Goal: Transaction & Acquisition: Purchase product/service

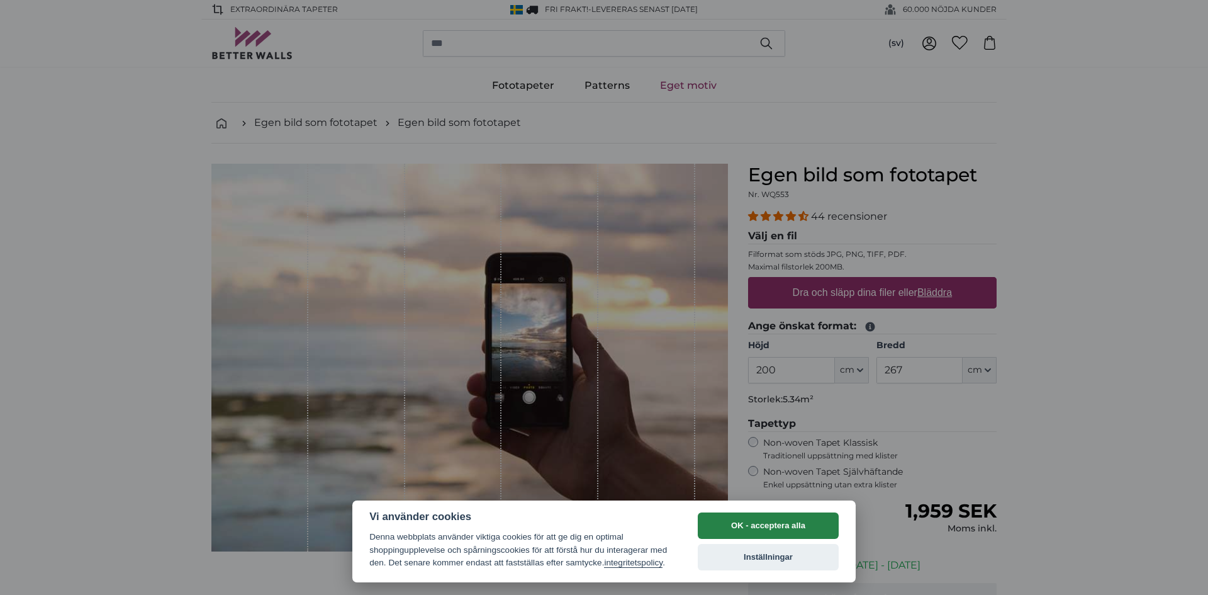
click at [771, 526] on button "OK - acceptera alla" at bounding box center [768, 525] width 141 height 26
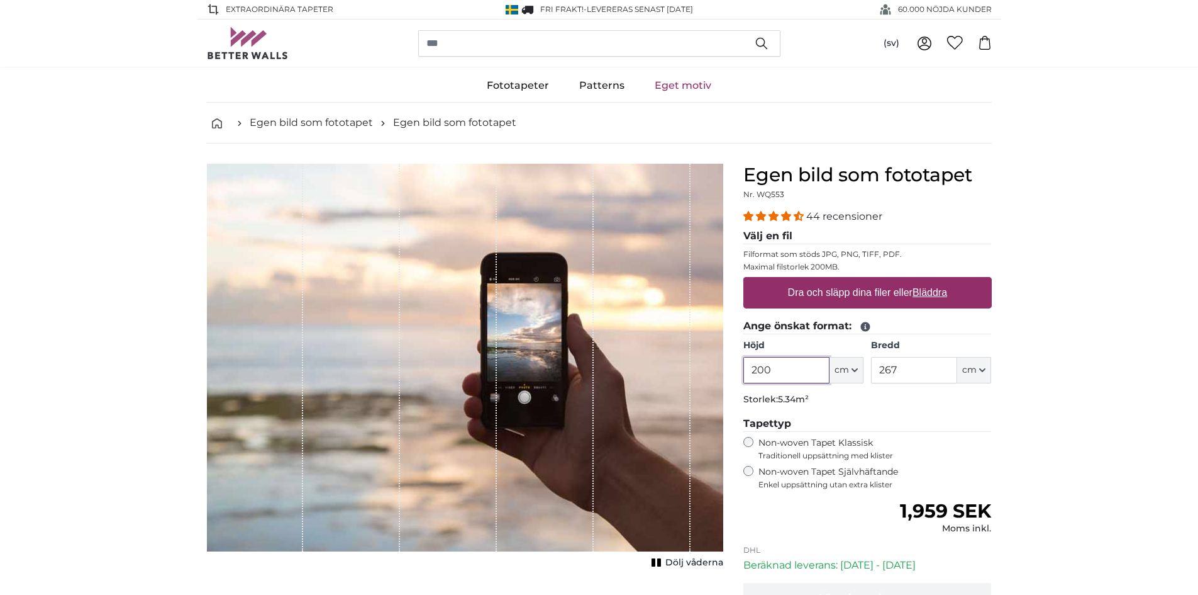
drag, startPoint x: 796, startPoint y: 364, endPoint x: 679, endPoint y: 369, distance: 117.1
click at [679, 369] on product-detail "Avbryt Beskär bild Dölj våderna Egen bild som fototapet Nr. WQ553 44 recensioner" at bounding box center [599, 424] width 805 height 562
type input "245"
type input "450"
click at [871, 294] on label "Dra och släpp dina filer eller Bläddra" at bounding box center [867, 292] width 169 height 25
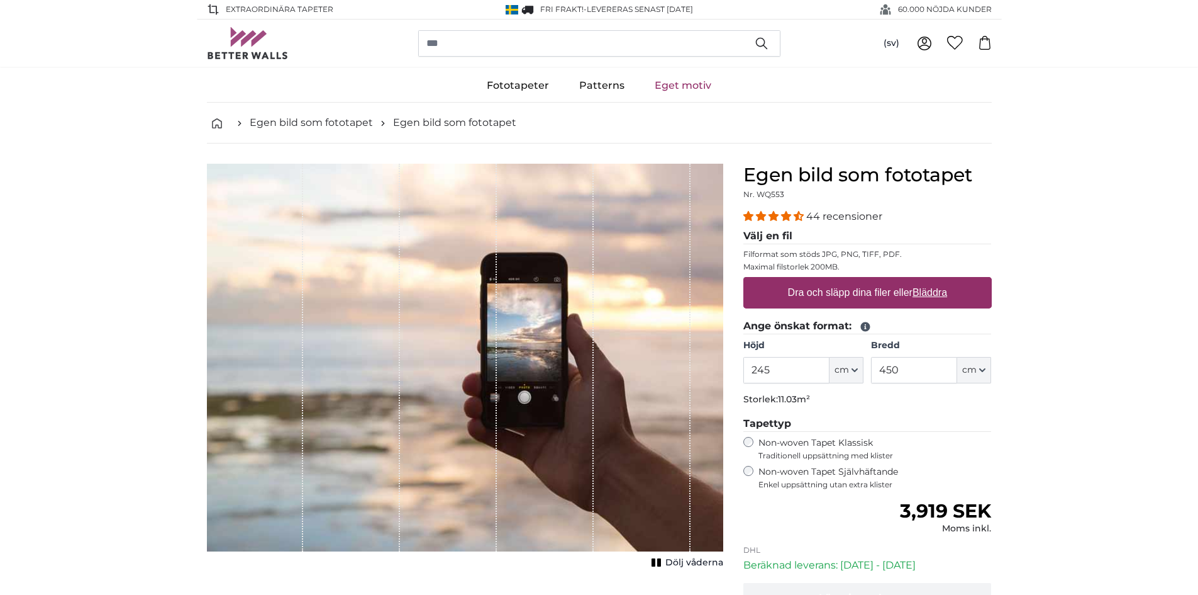
click at [871, 281] on input "Dra och släpp dina filer eller Bläddra" at bounding box center [868, 279] width 248 height 4
type input "**********"
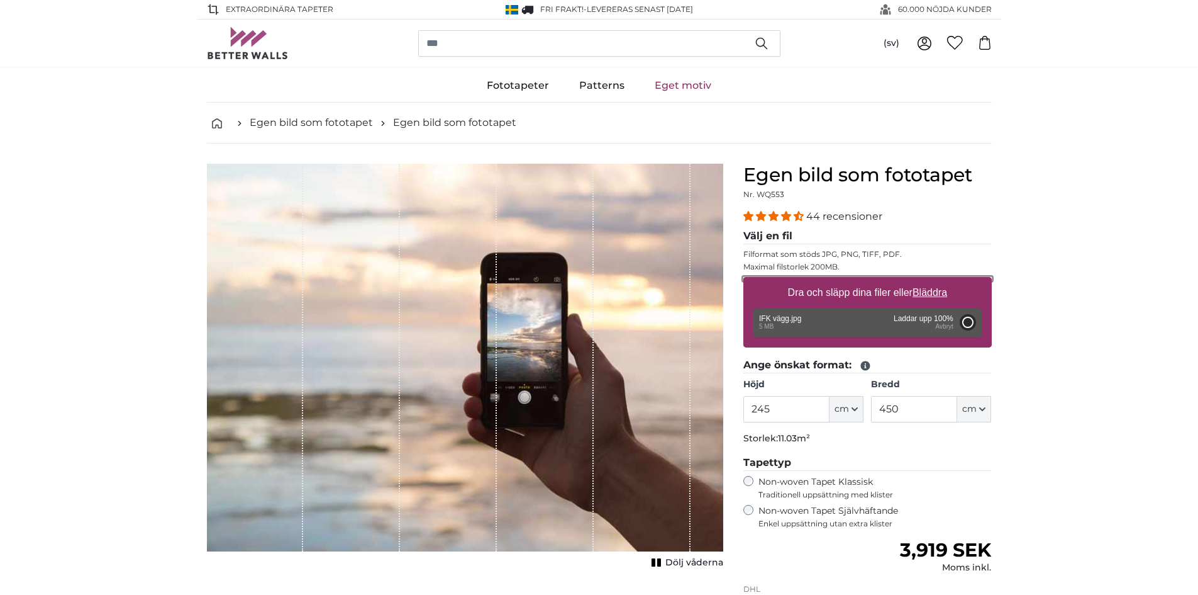
type input "200"
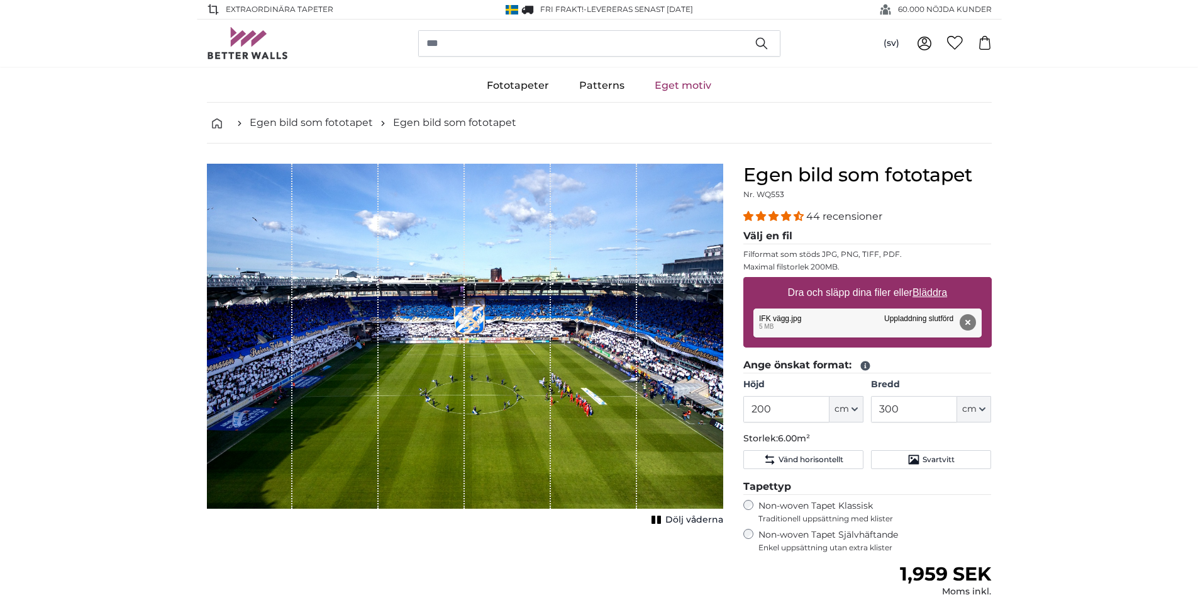
drag, startPoint x: 939, startPoint y: 415, endPoint x: 844, endPoint y: 408, distance: 95.2
click at [844, 410] on div "Höjd 200 ft cm Centimeter (cm) Inches (inch) Feet (ft. in.) Bredd 300 ft cm Cen…" at bounding box center [868, 400] width 248 height 44
type input "450"
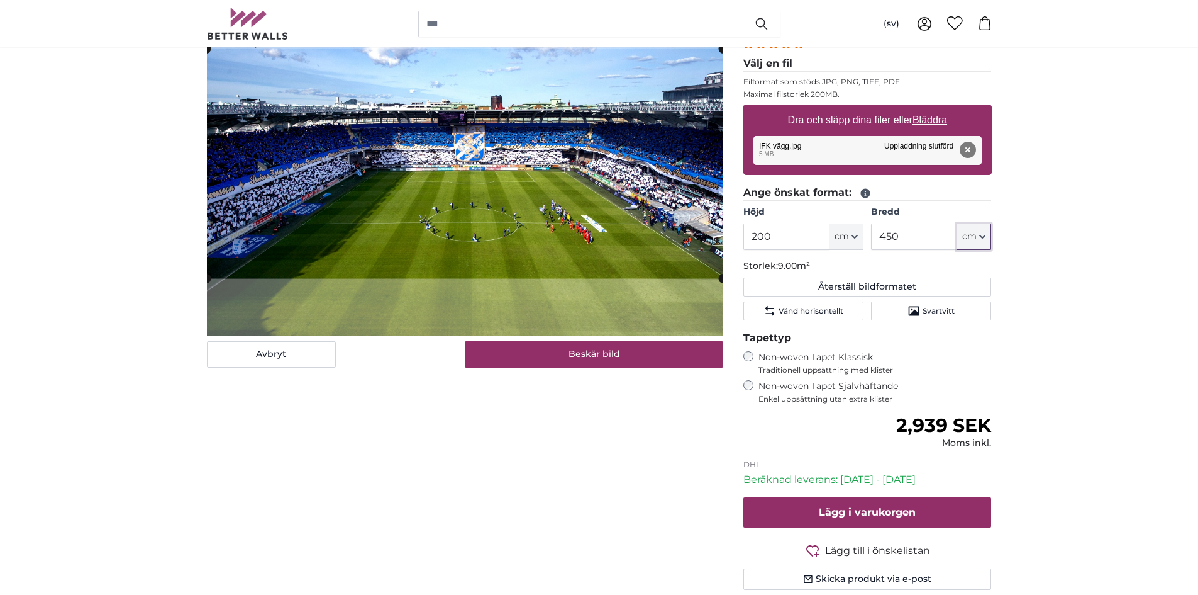
scroll to position [189, 0]
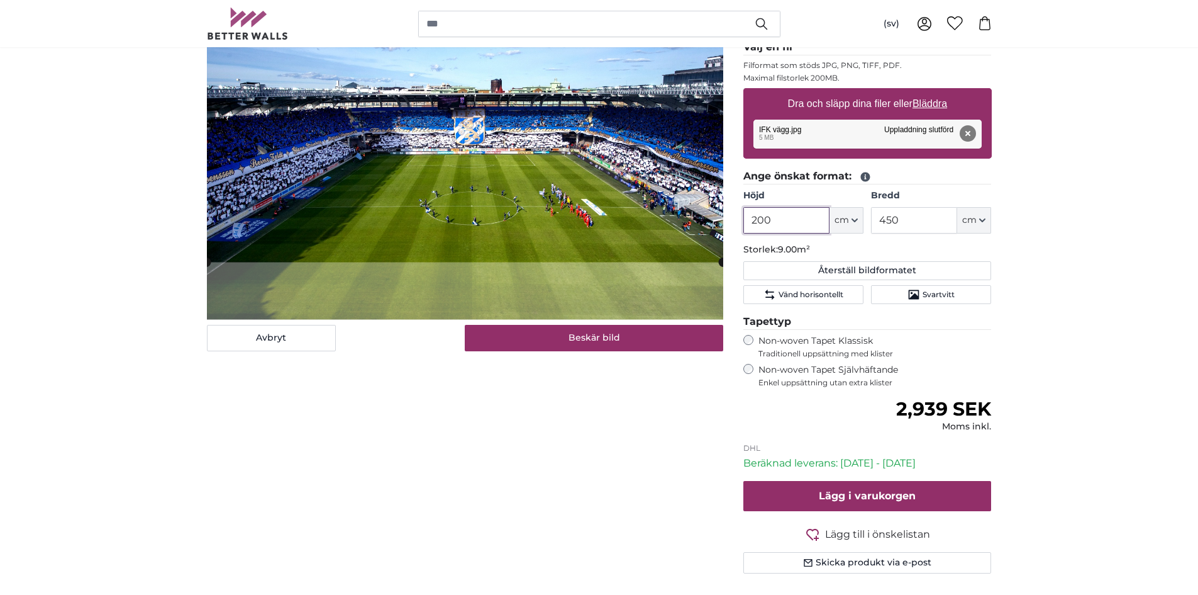
drag, startPoint x: 781, startPoint y: 224, endPoint x: 722, endPoint y: 223, distance: 59.8
click at [722, 223] on product-detail "Avbryt Beskär bild Dölj våderna Egen bild som fototapet Nr. WQ553 44 recensioner" at bounding box center [599, 279] width 805 height 649
type input "245"
